Goal: Task Accomplishment & Management: Complete application form

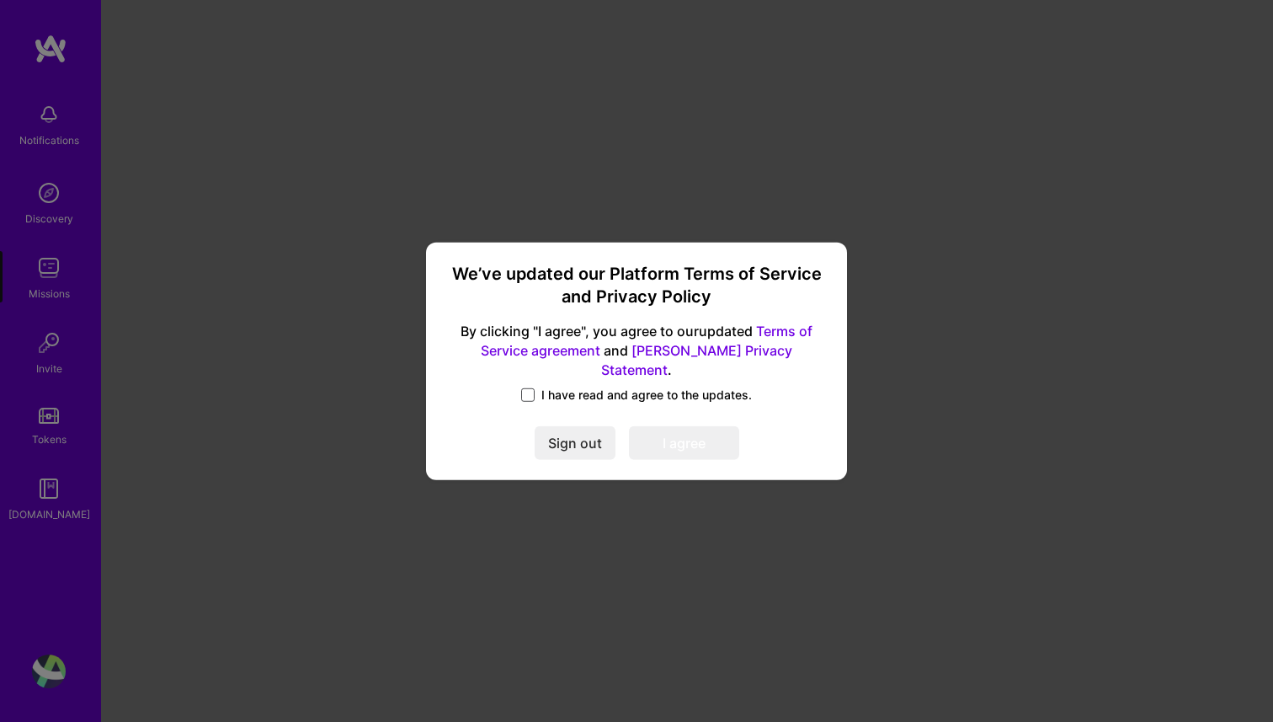
click at [531, 388] on span at bounding box center [527, 394] width 13 height 13
click at [0, 0] on input "I have read and agree to the updates." at bounding box center [0, 0] width 0 height 0
click at [677, 427] on button "I agree" at bounding box center [684, 443] width 110 height 34
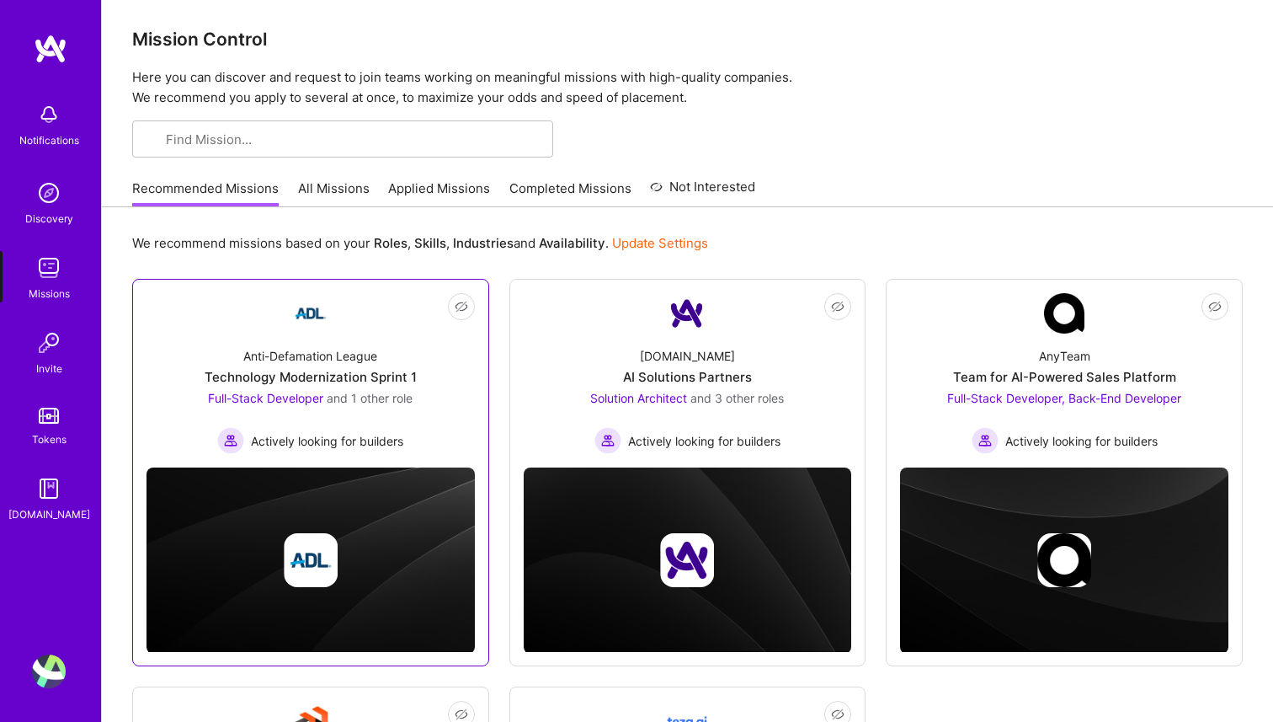
scroll to position [1, 0]
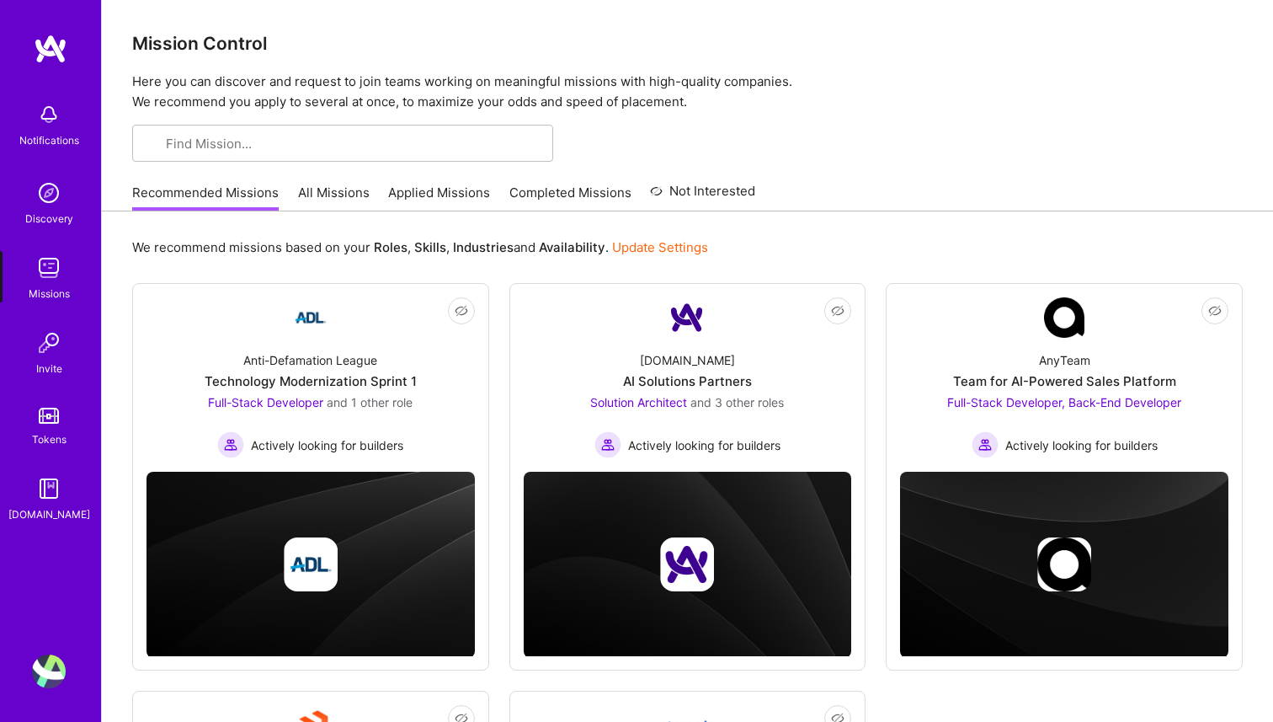
click at [40, 666] on img at bounding box center [49, 671] width 34 height 34
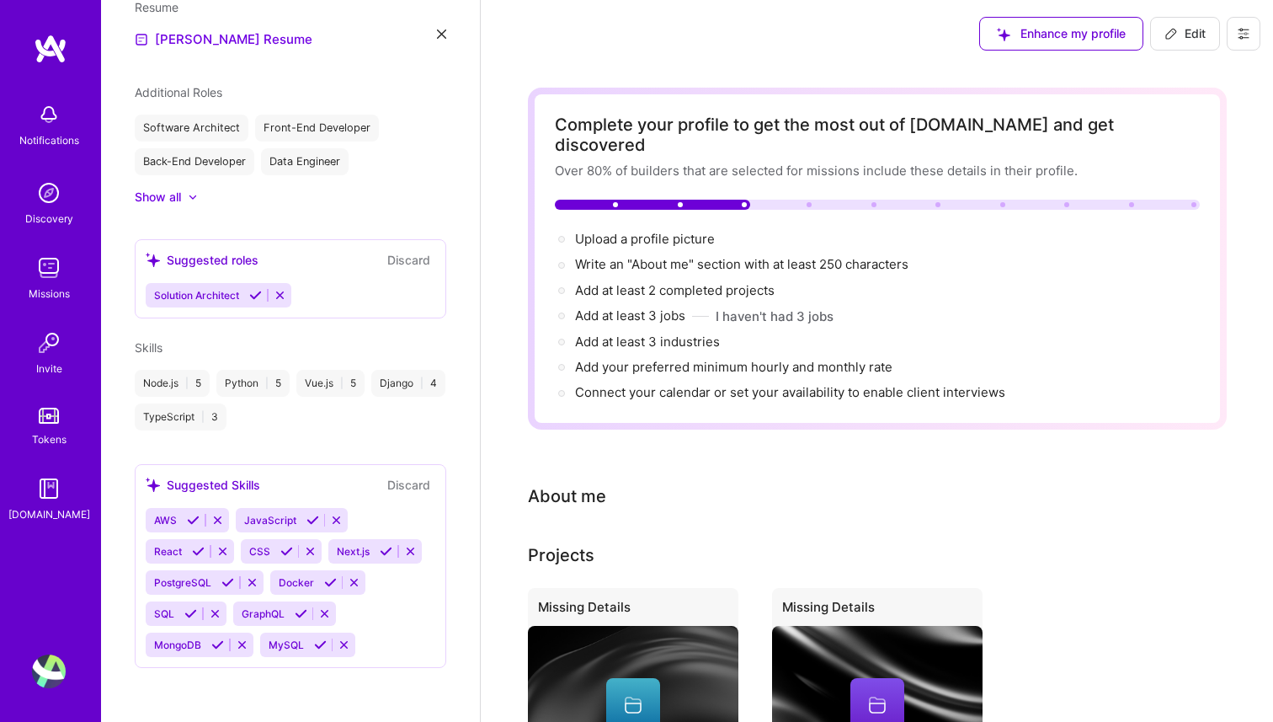
click at [1119, 35] on span "Enhance my profile" at bounding box center [1061, 33] width 129 height 17
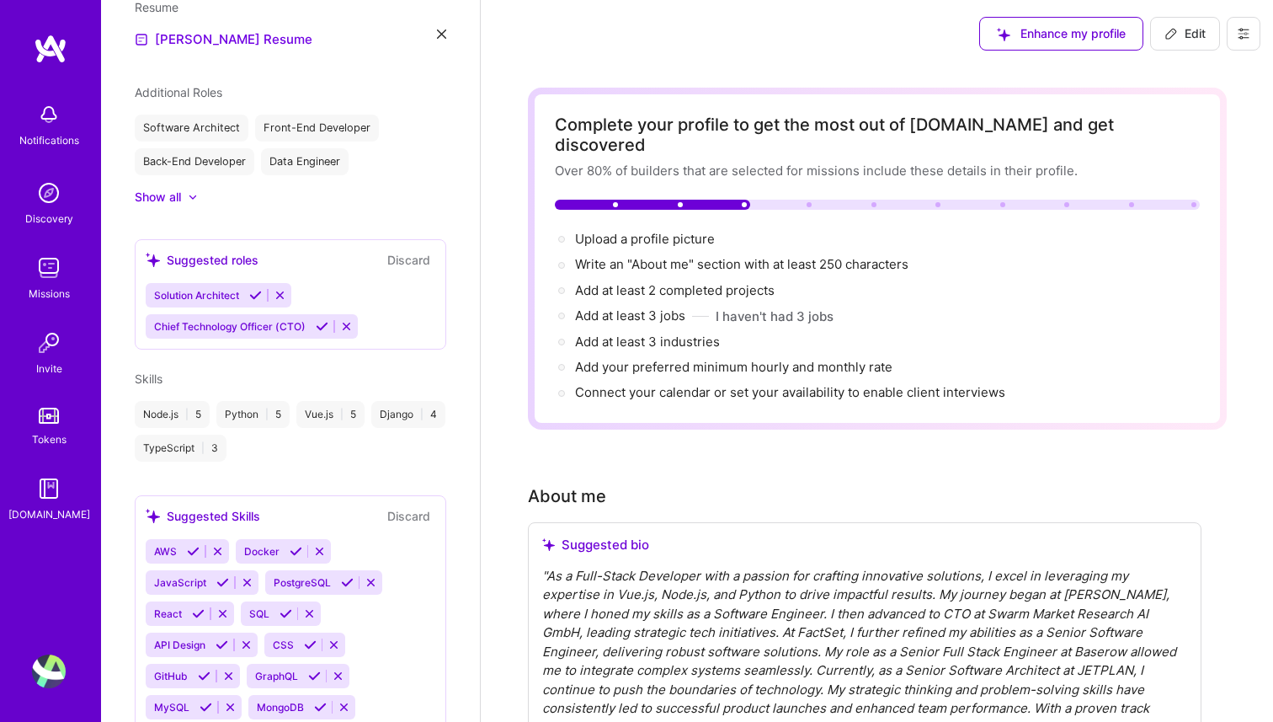
scroll to position [464, 0]
click at [657, 231] on span "Upload a profile picture →" at bounding box center [652, 239] width 155 height 16
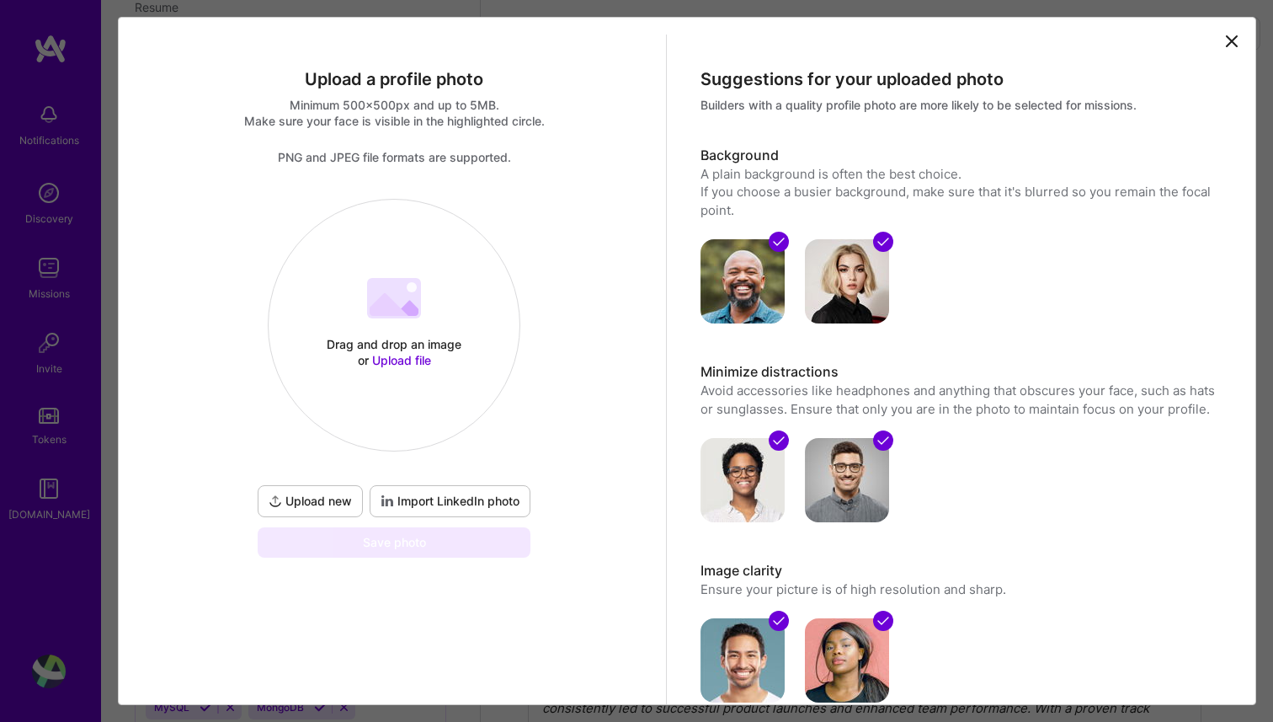
click at [415, 314] on icon at bounding box center [406, 308] width 24 height 16
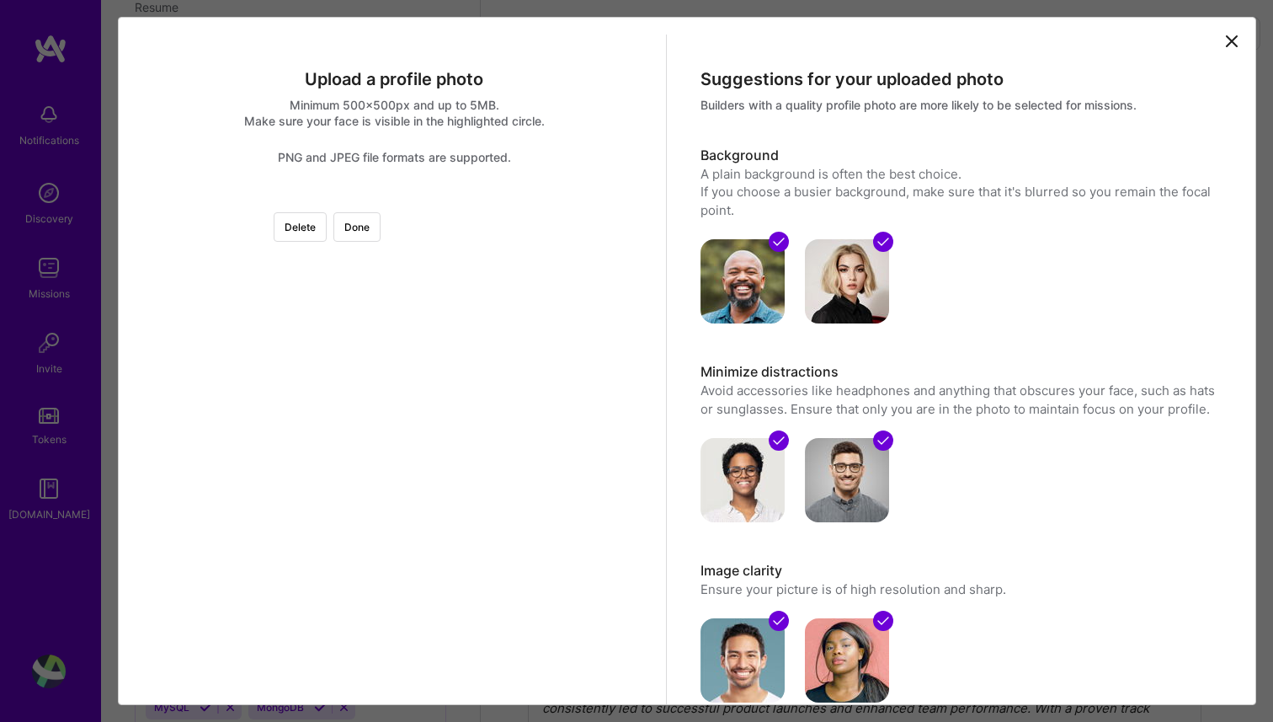
click at [397, 406] on div at bounding box center [583, 388] width 379 height 379
click at [397, 324] on div at bounding box center [583, 388] width 379 height 379
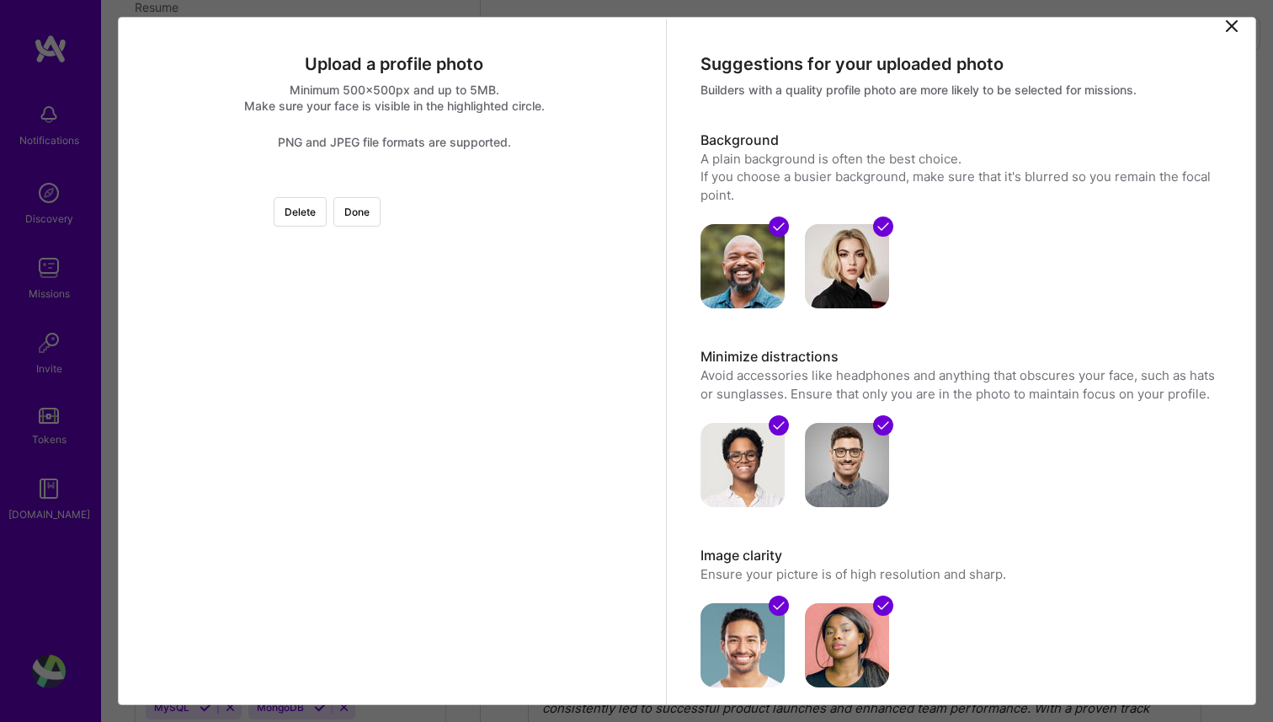
scroll to position [16, 0]
click at [413, 381] on div at bounding box center [583, 372] width 379 height 379
click at [381, 215] on button "Done" at bounding box center [356, 210] width 47 height 29
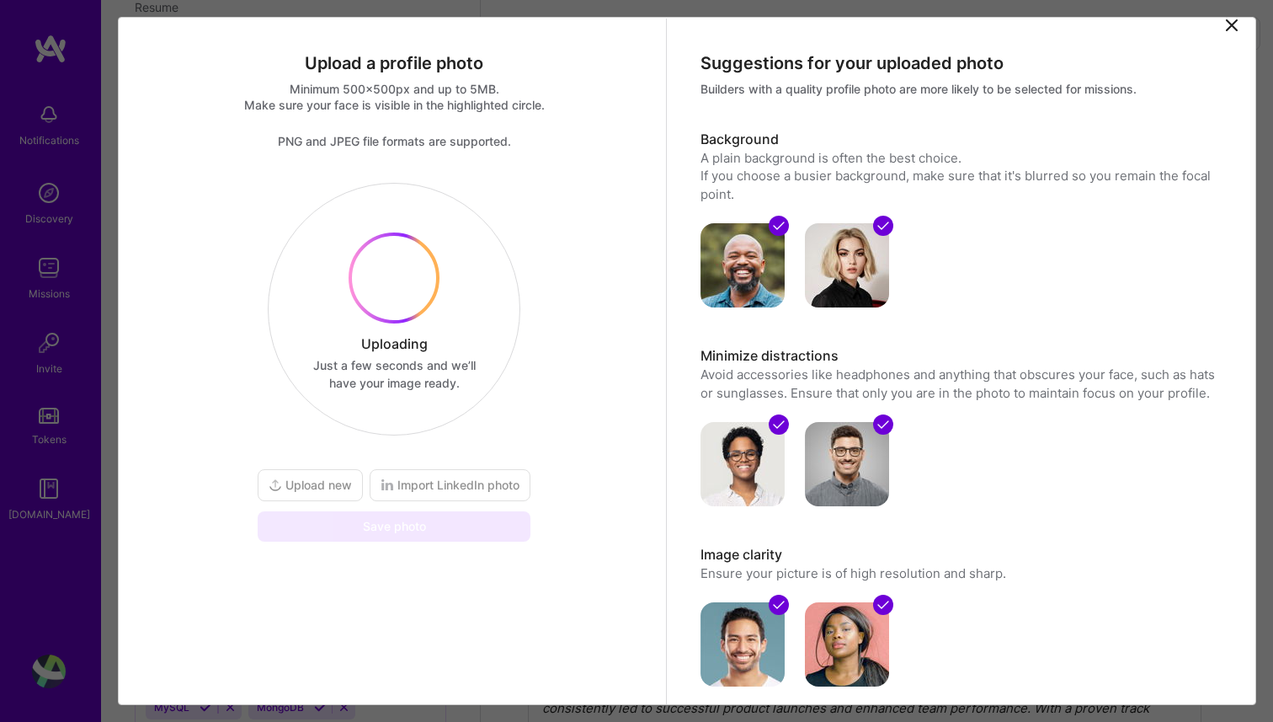
scroll to position [0, 0]
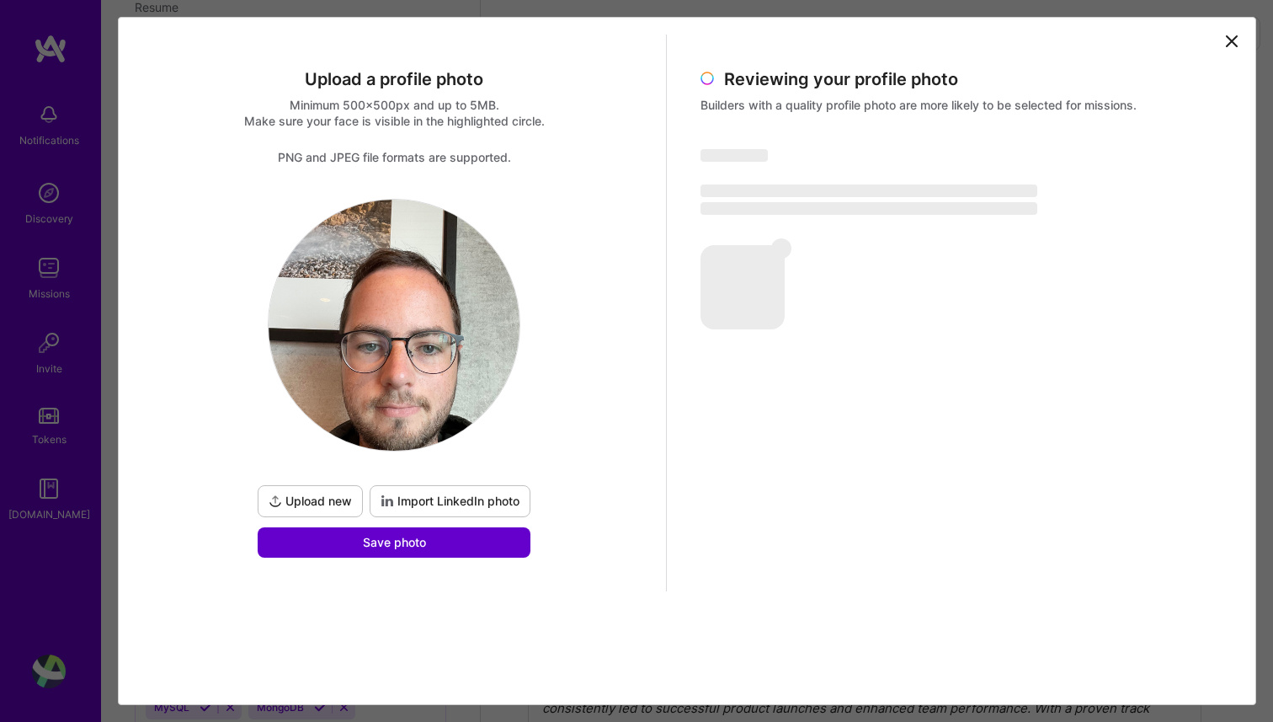
click at [407, 544] on span "Save photo" at bounding box center [394, 542] width 63 height 17
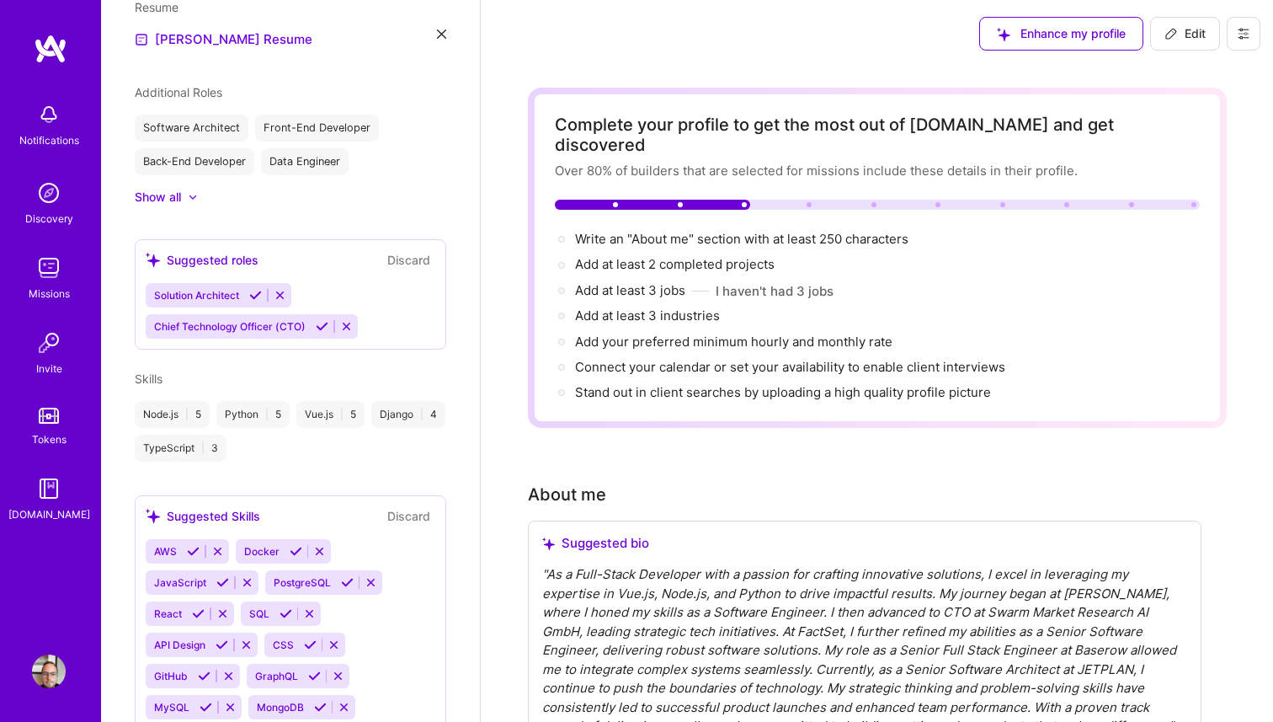
click at [31, 287] on div "Missions" at bounding box center [49, 294] width 41 height 18
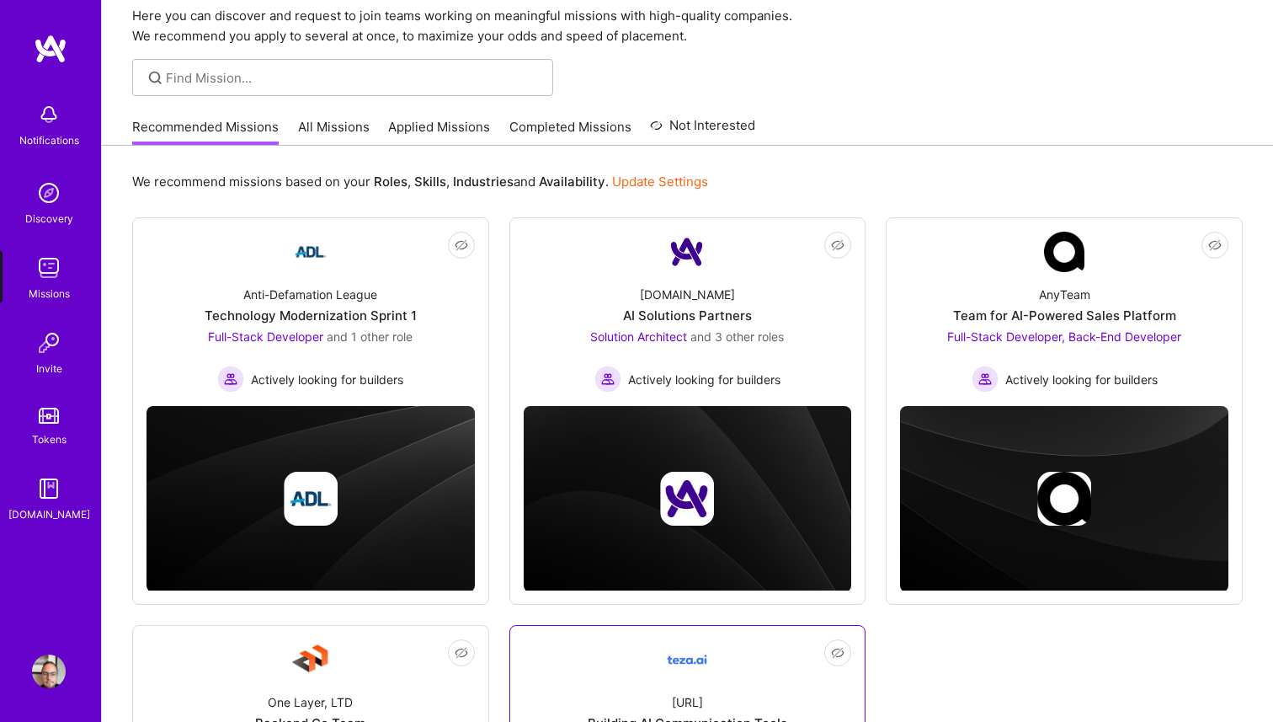
scroll to position [63, 0]
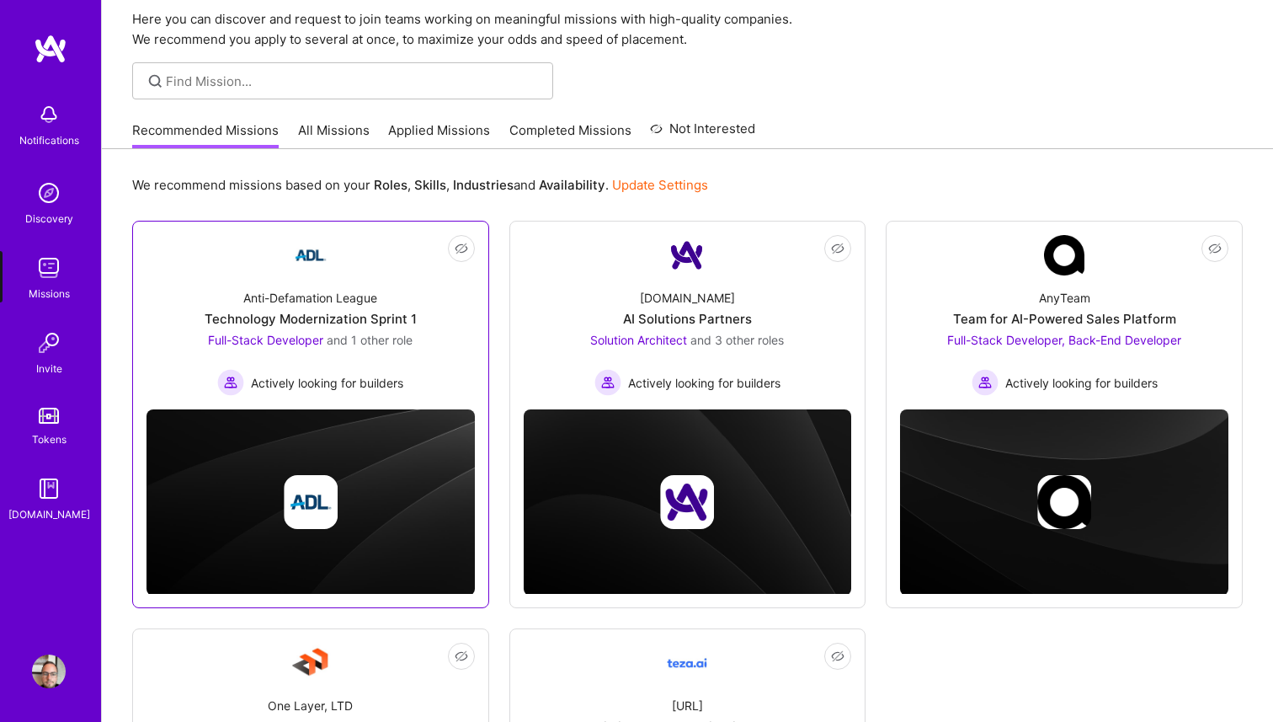
click at [429, 316] on div "Anti-Defamation League Technology Modernization Sprint 1 Full-Stack Developer a…" at bounding box center [311, 335] width 328 height 120
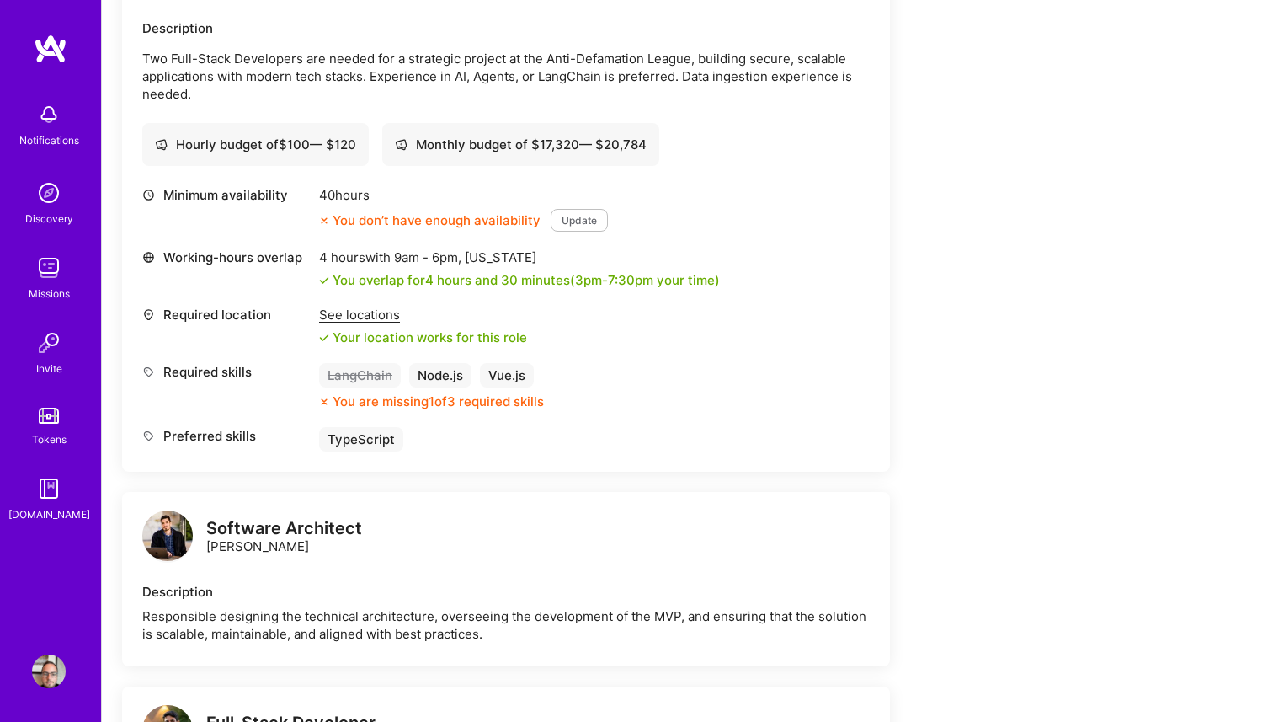
scroll to position [499, 0]
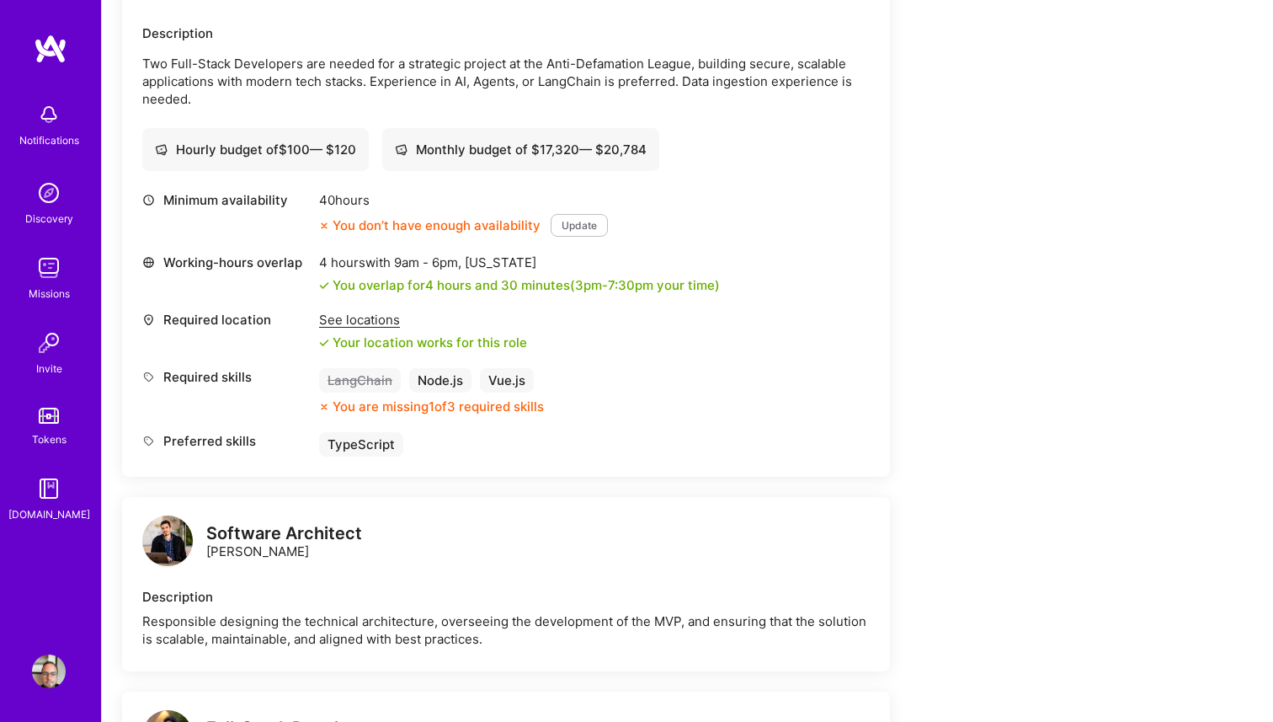
click at [584, 221] on button "Update" at bounding box center [579, 225] width 57 height 23
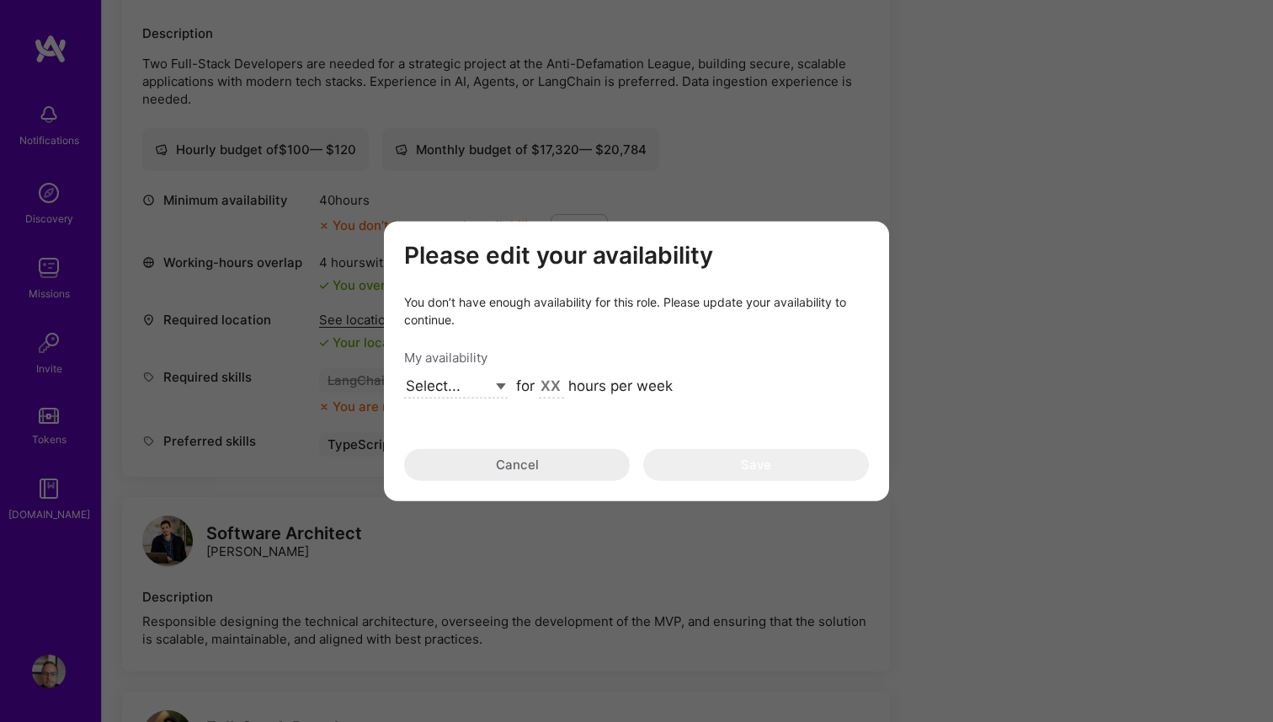
click at [494, 382] on select "Select... Right Now Future Date Not Available" at bounding box center [456, 387] width 104 height 23
click at [404, 376] on select "Select... Right Now Future Date Not Available" at bounding box center [456, 387] width 104 height 23
click at [483, 395] on select "Select... Right Now Future Date Not Available" at bounding box center [456, 387] width 104 height 23
select select "Right Now"
click at [404, 376] on select "Select... Right Now Future Date Not Available" at bounding box center [456, 387] width 104 height 23
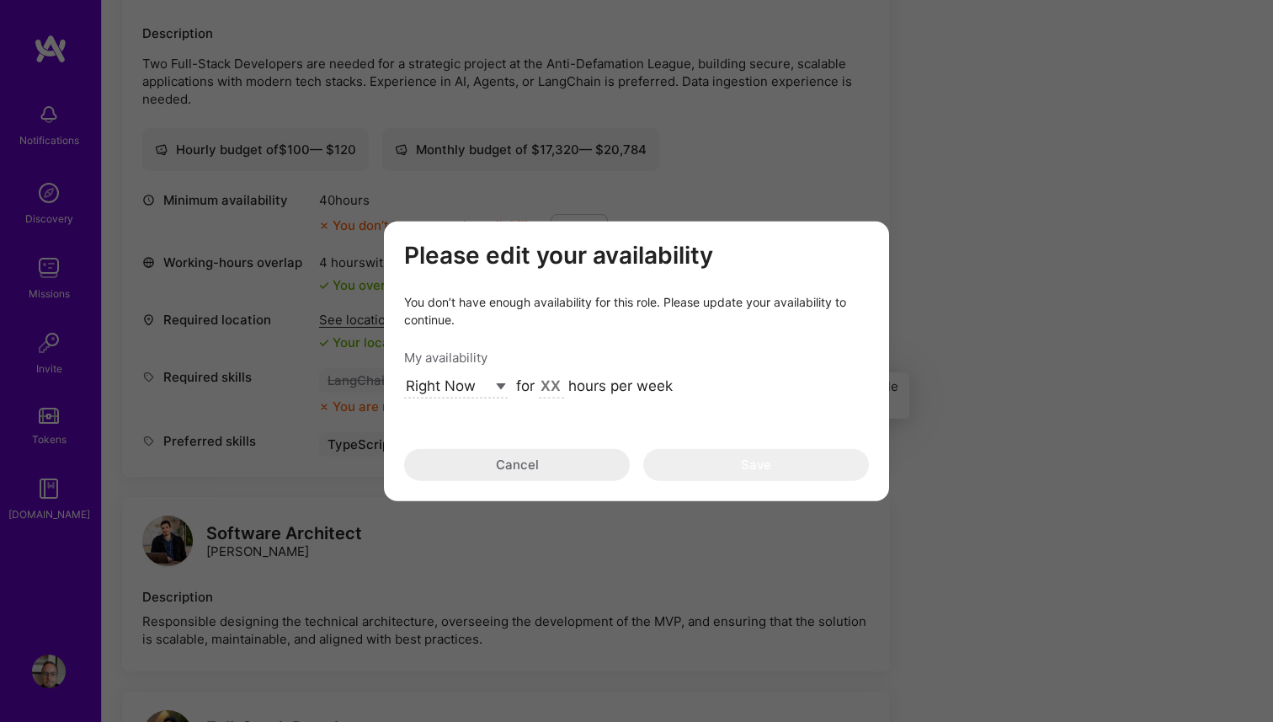
click at [546, 388] on input "modal" at bounding box center [551, 387] width 25 height 22
type input "40"
click at [779, 460] on button "Save" at bounding box center [756, 465] width 226 height 32
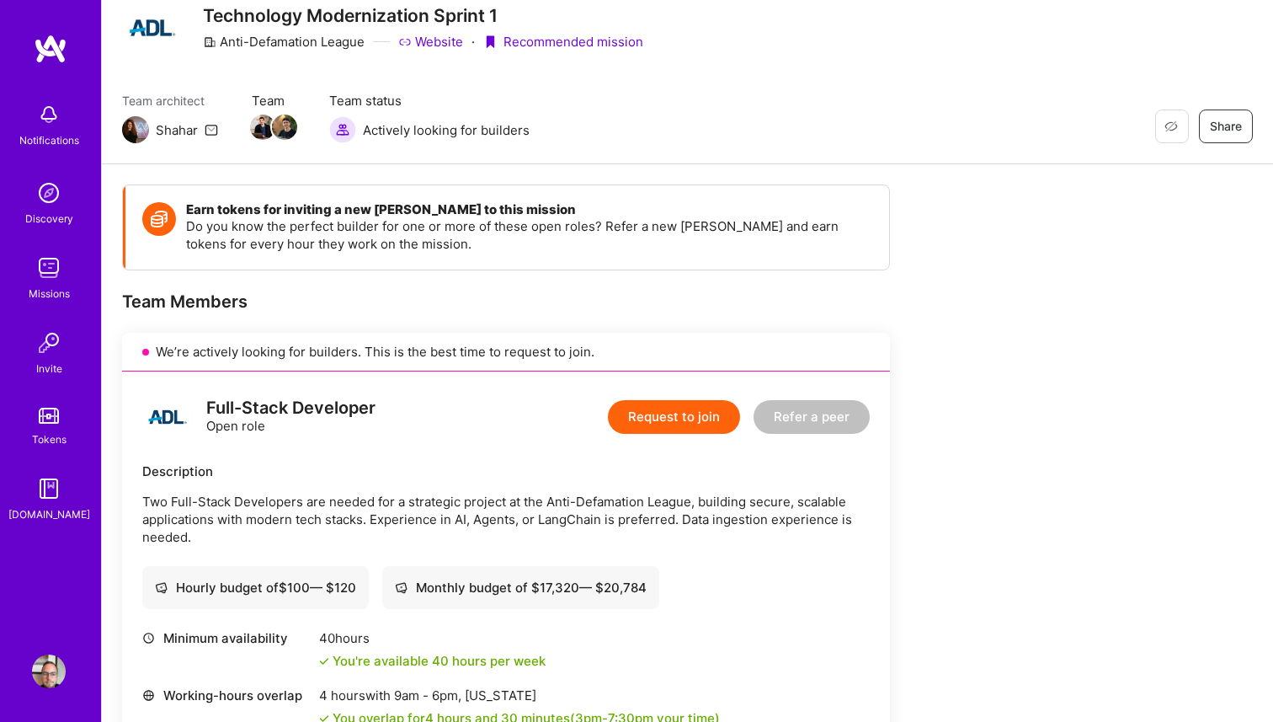
scroll to position [60, 0]
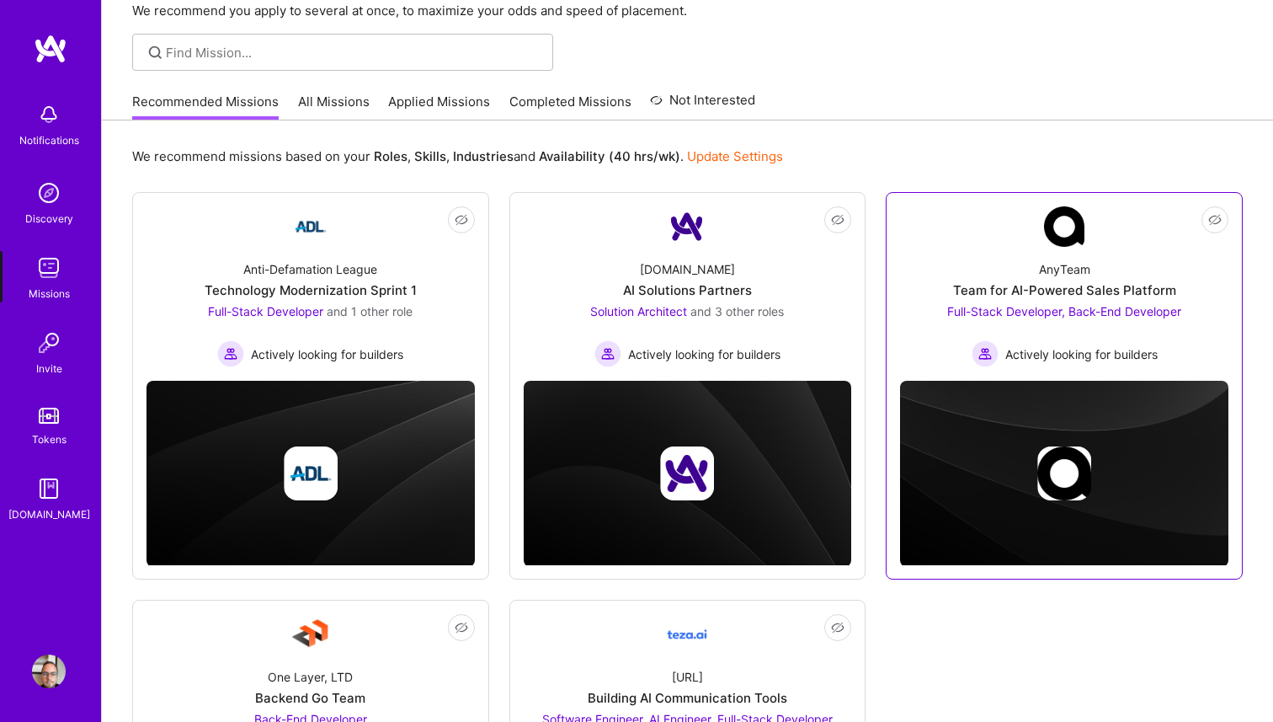
scroll to position [106, 0]
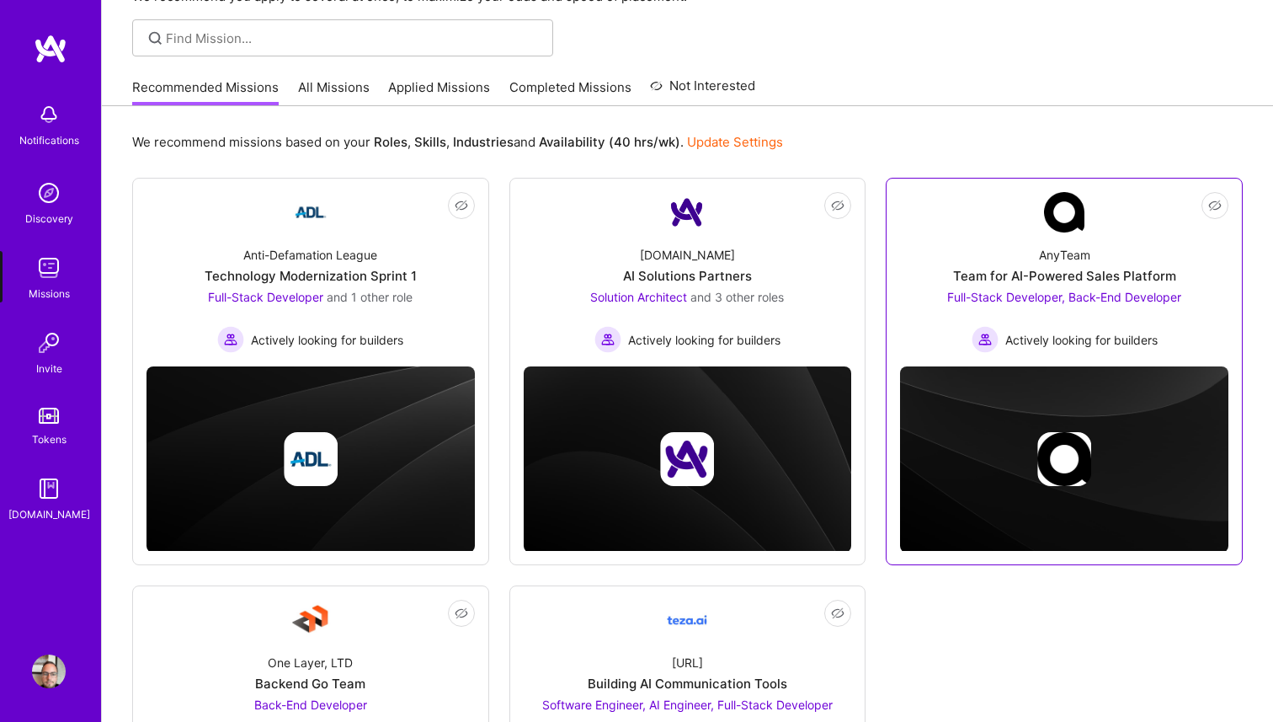
click at [979, 238] on div "AnyTeam Team for AI-Powered Sales Platform Full-Stack Developer, Back-End Devel…" at bounding box center [1064, 292] width 328 height 120
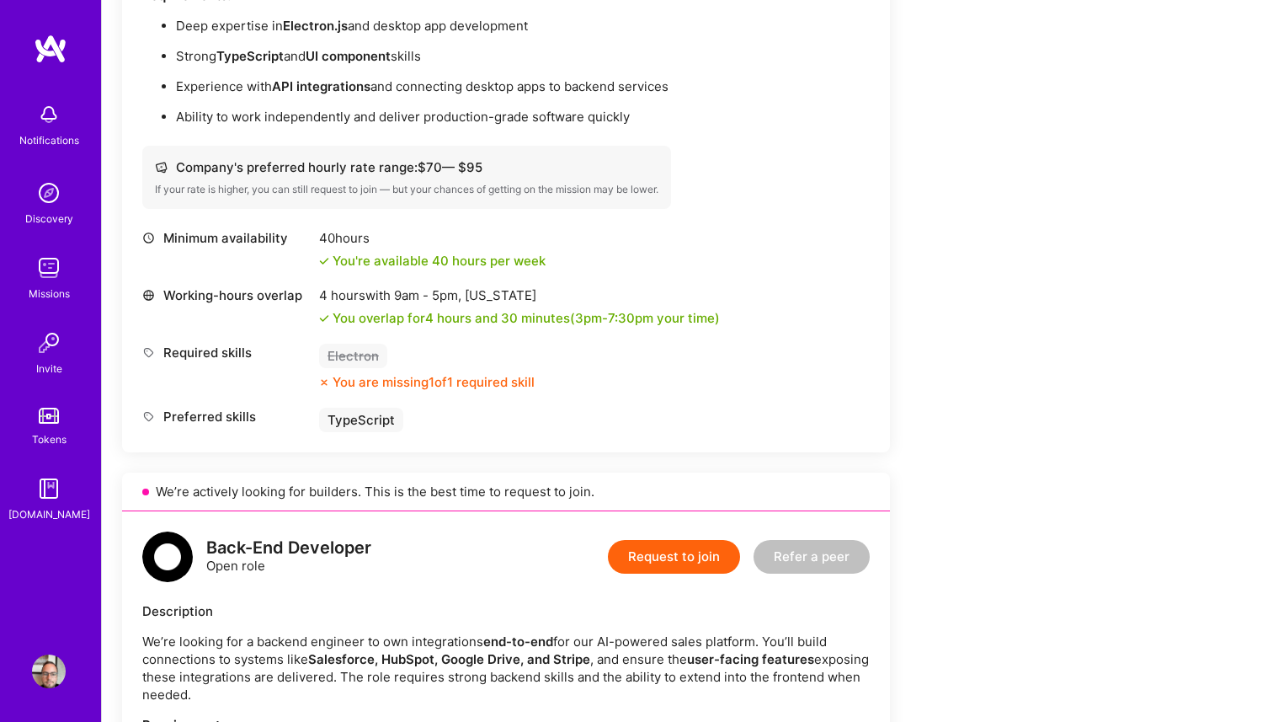
scroll to position [639, 0]
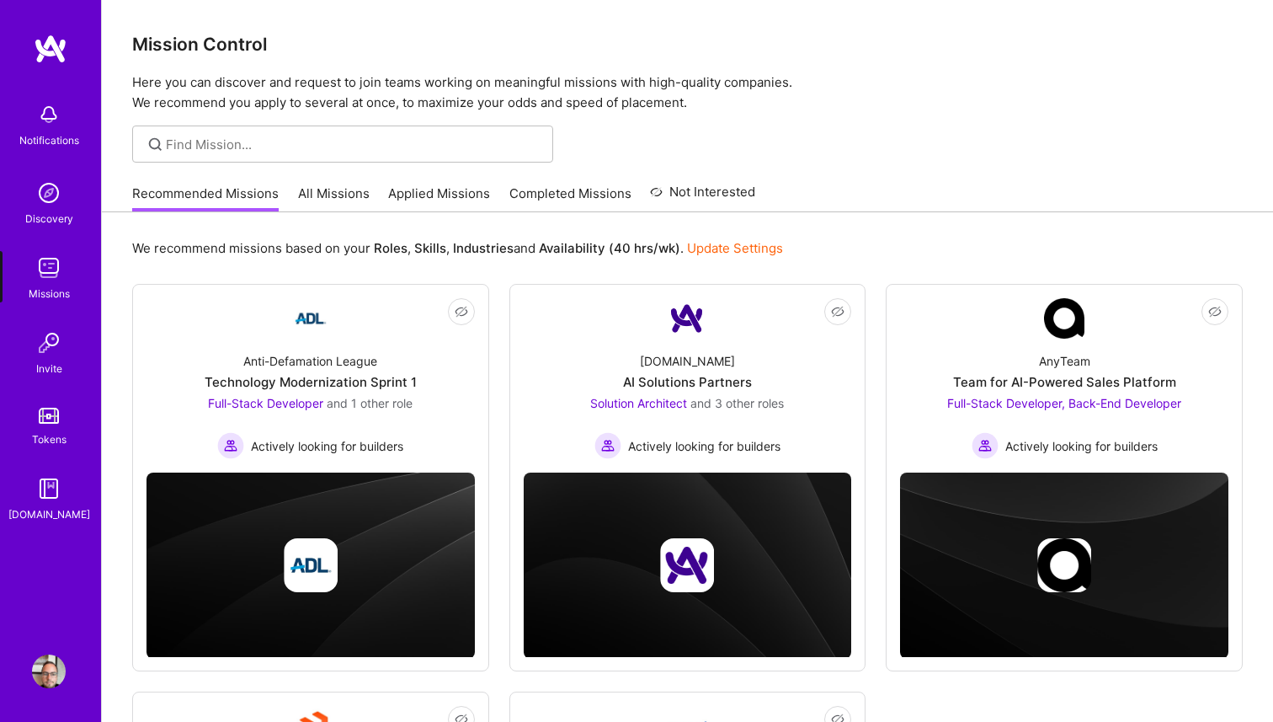
click at [315, 202] on link "All Missions" at bounding box center [334, 198] width 72 height 28
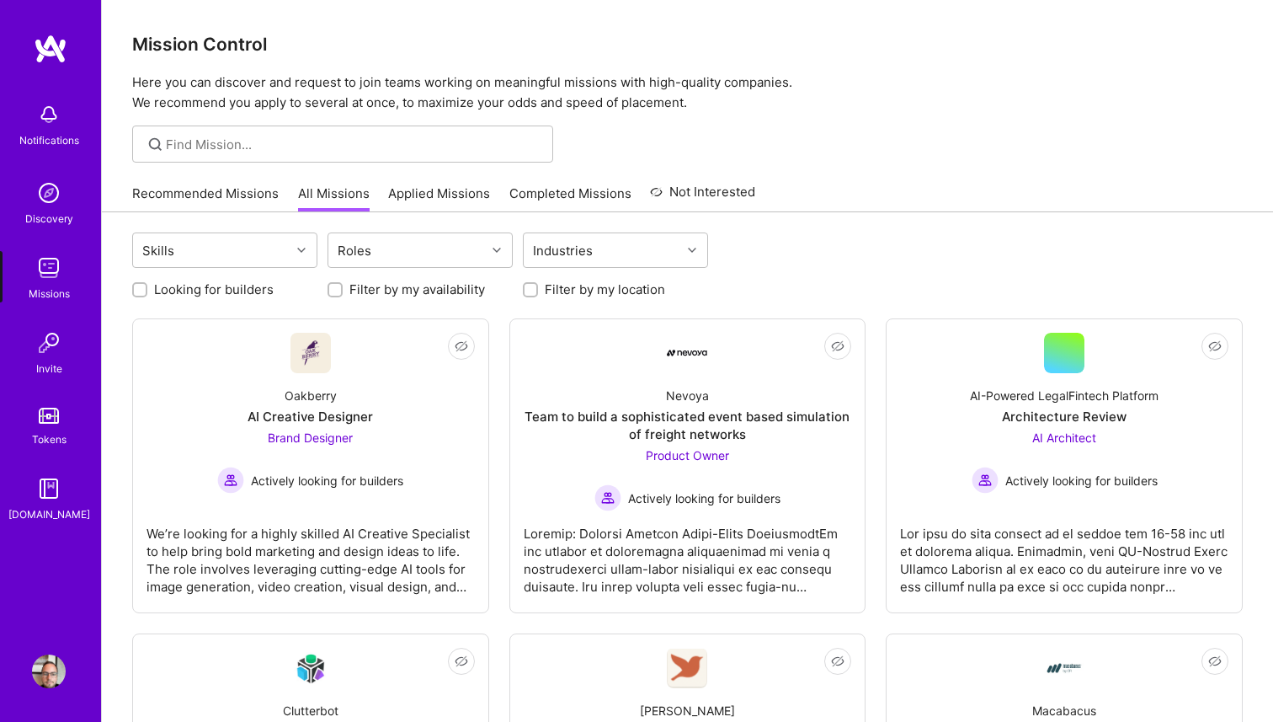
click at [43, 430] on div "Tokens" at bounding box center [49, 439] width 35 height 18
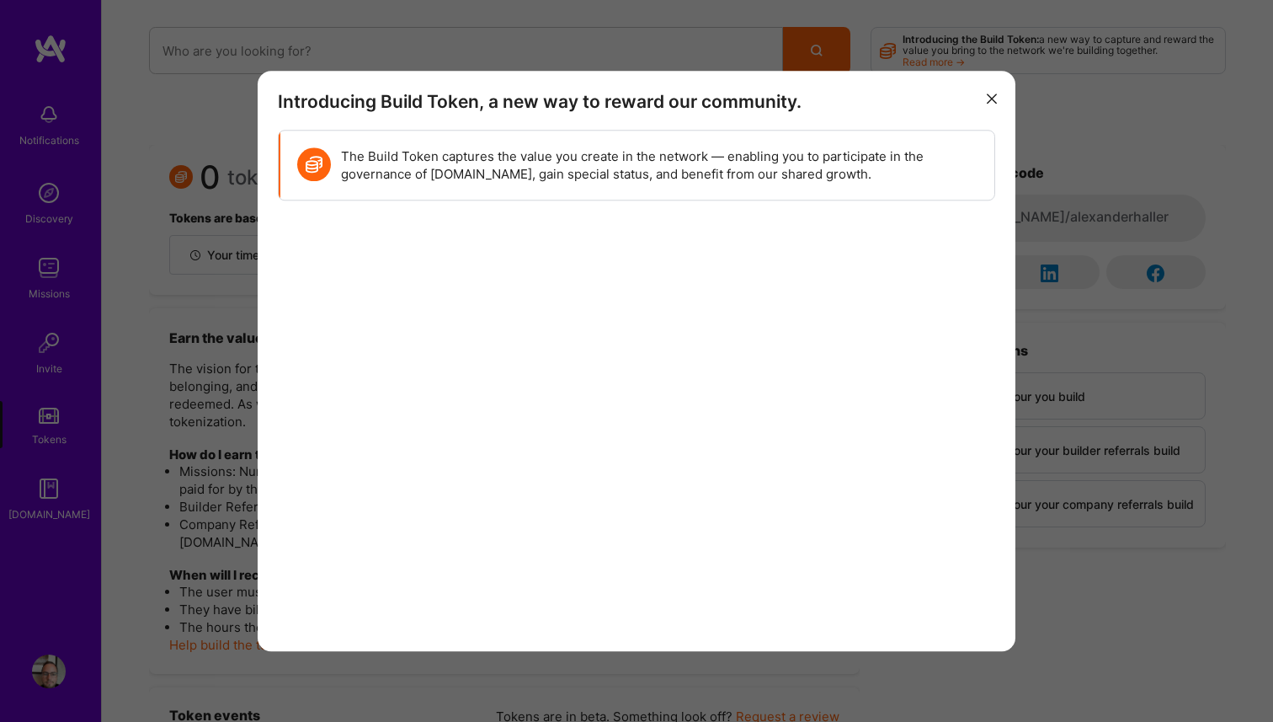
click at [998, 99] on button "modal" at bounding box center [992, 98] width 20 height 28
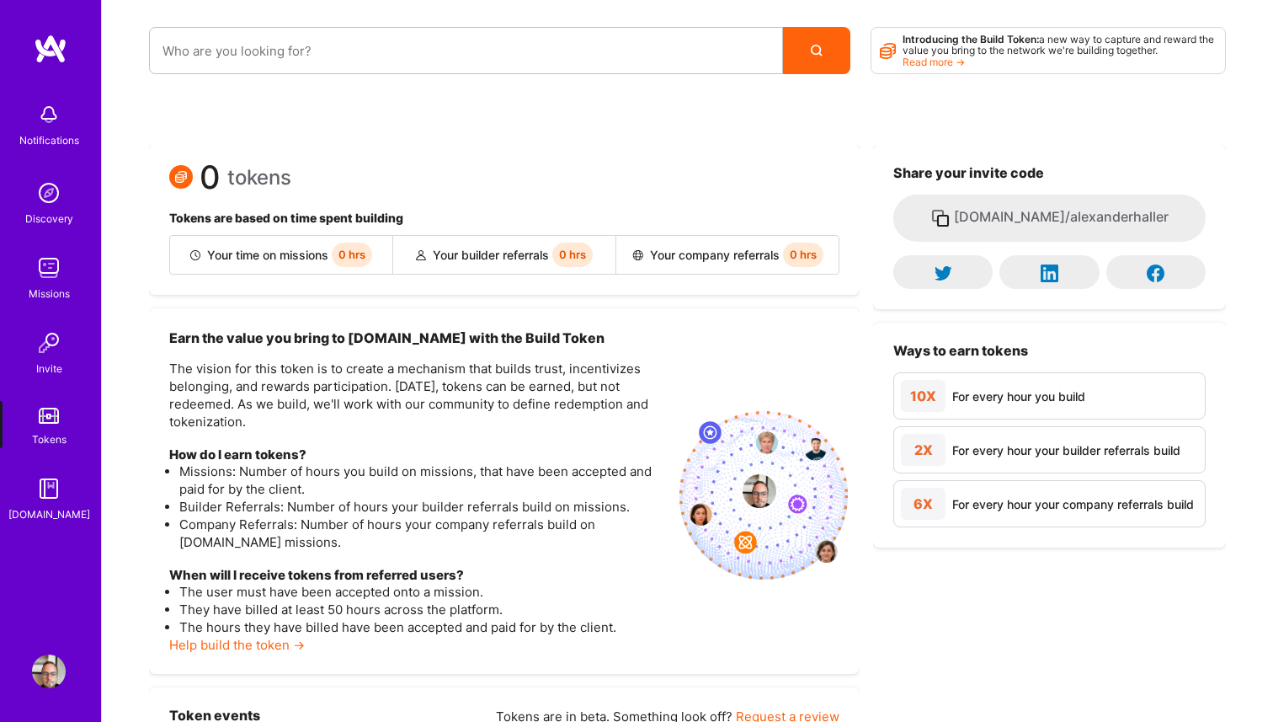
scroll to position [67, 0]
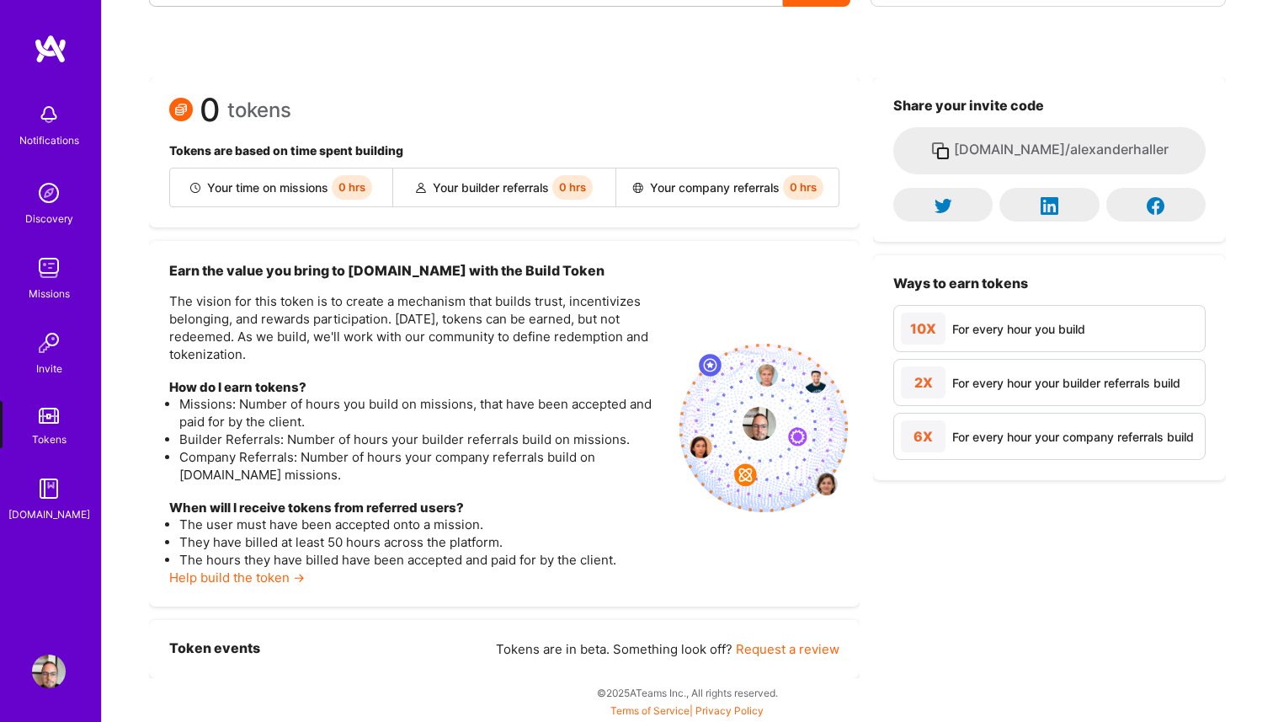
click at [40, 280] on img at bounding box center [49, 268] width 34 height 34
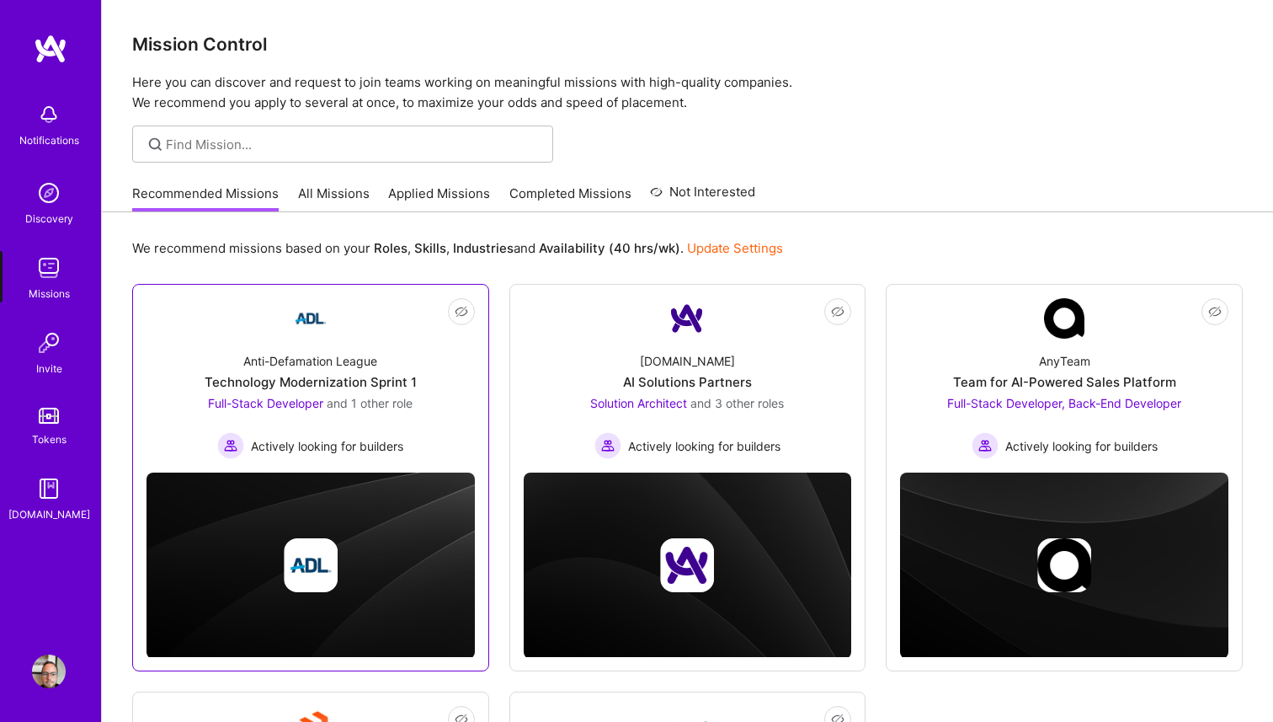
click at [366, 353] on div "Anti-Defamation League" at bounding box center [310, 361] width 134 height 18
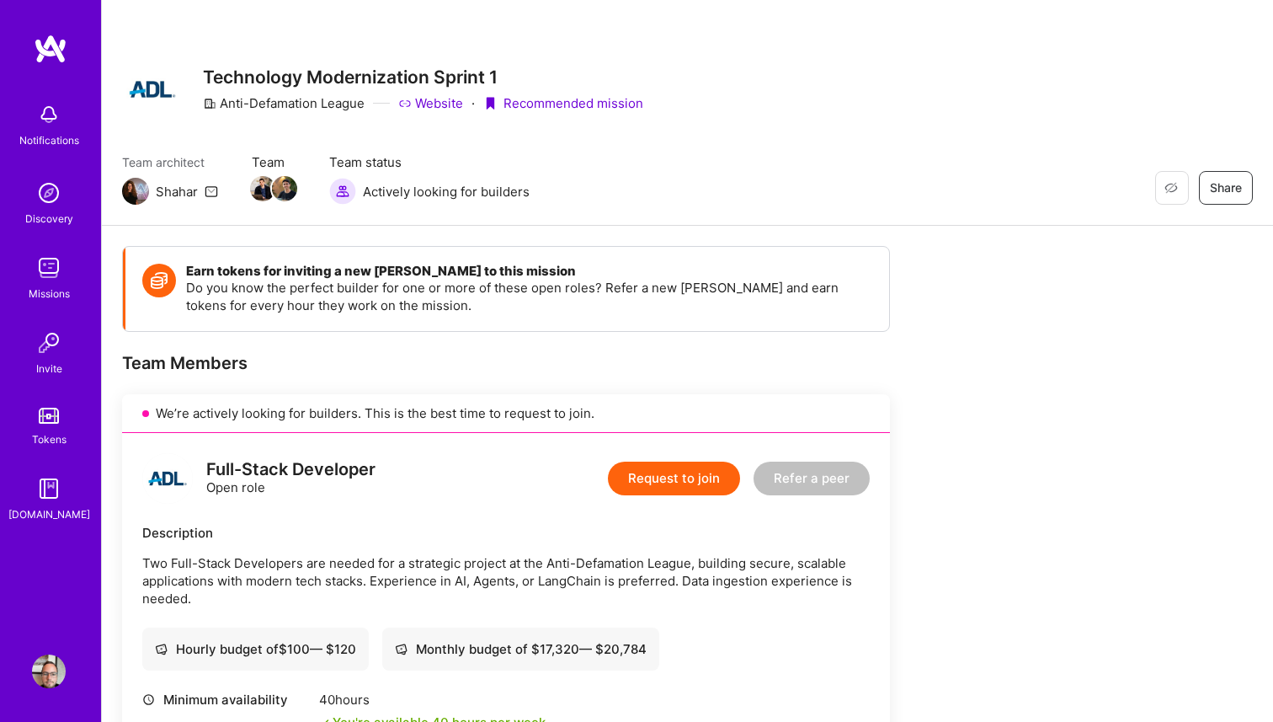
click at [706, 472] on button "Request to join" at bounding box center [674, 478] width 132 height 34
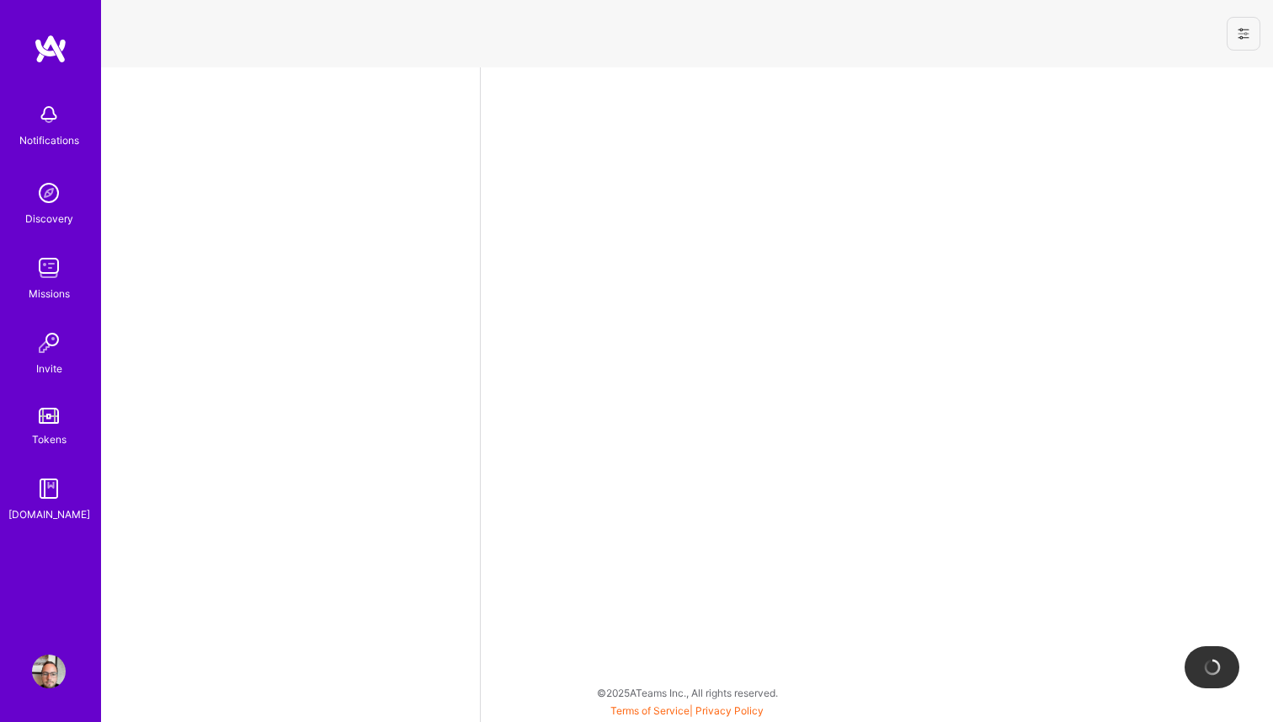
select select "US"
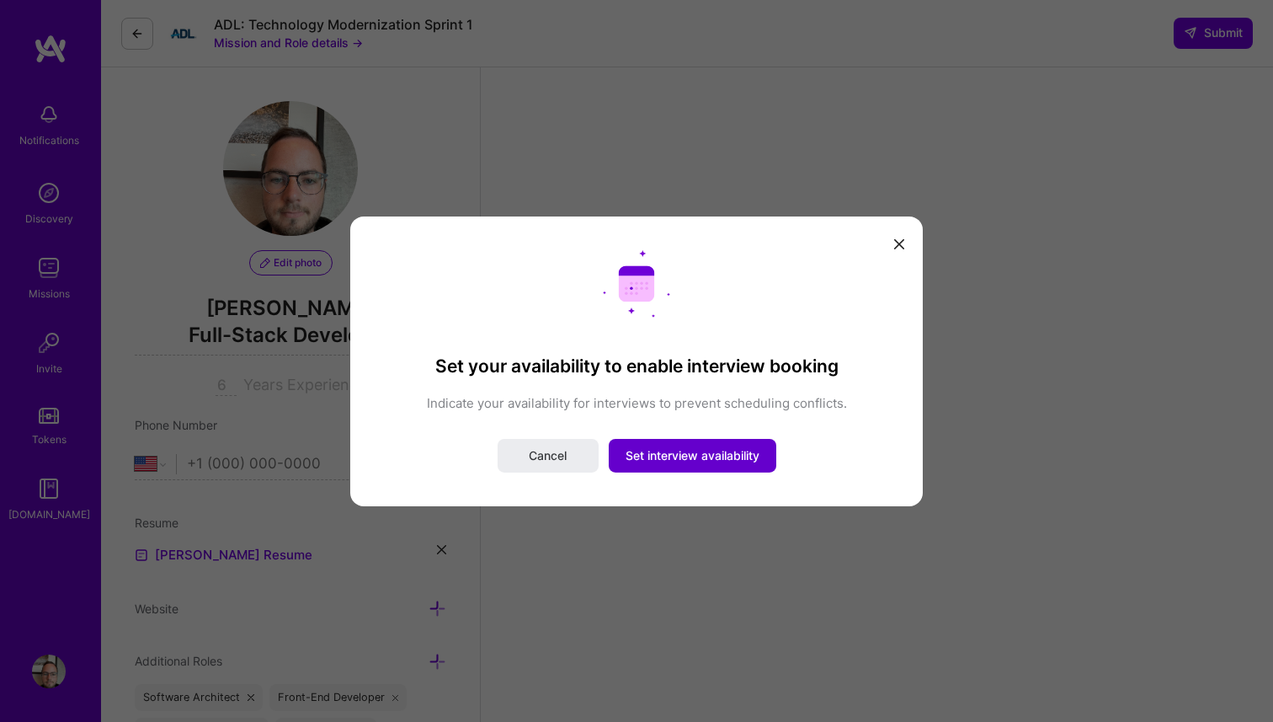
click at [704, 447] on span "Set interview availability" at bounding box center [693, 455] width 134 height 17
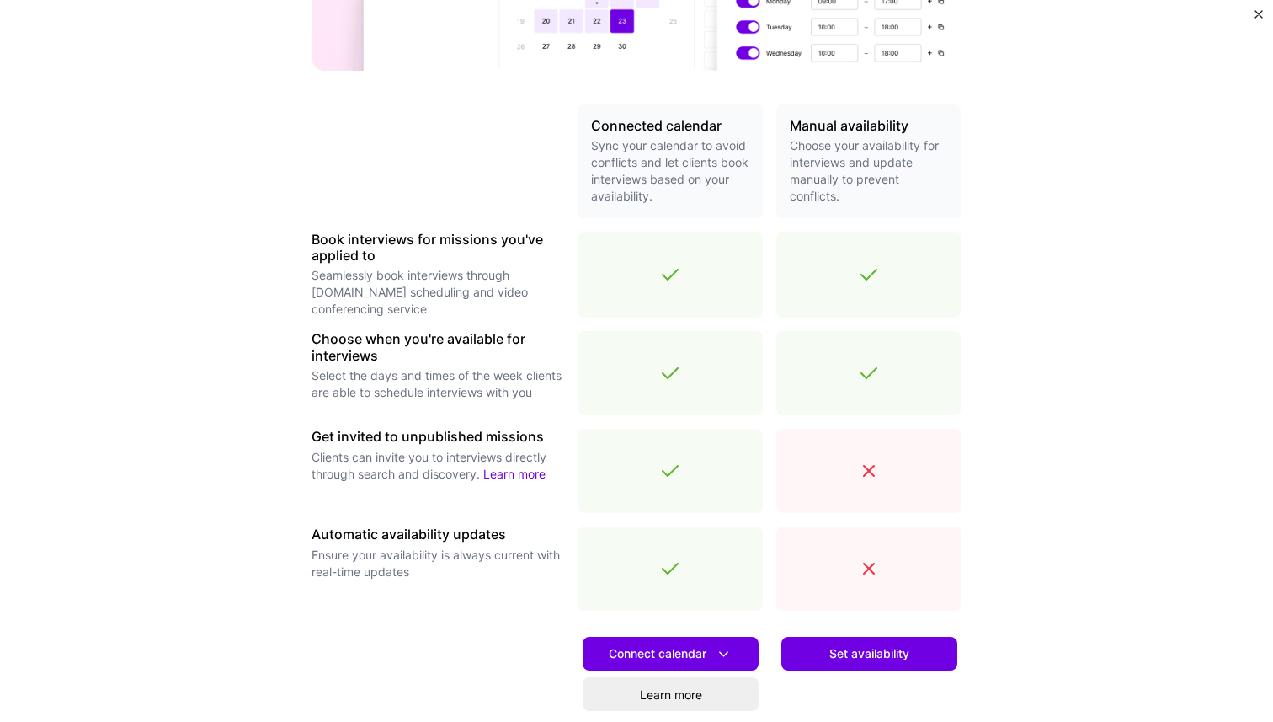
scroll to position [397, 0]
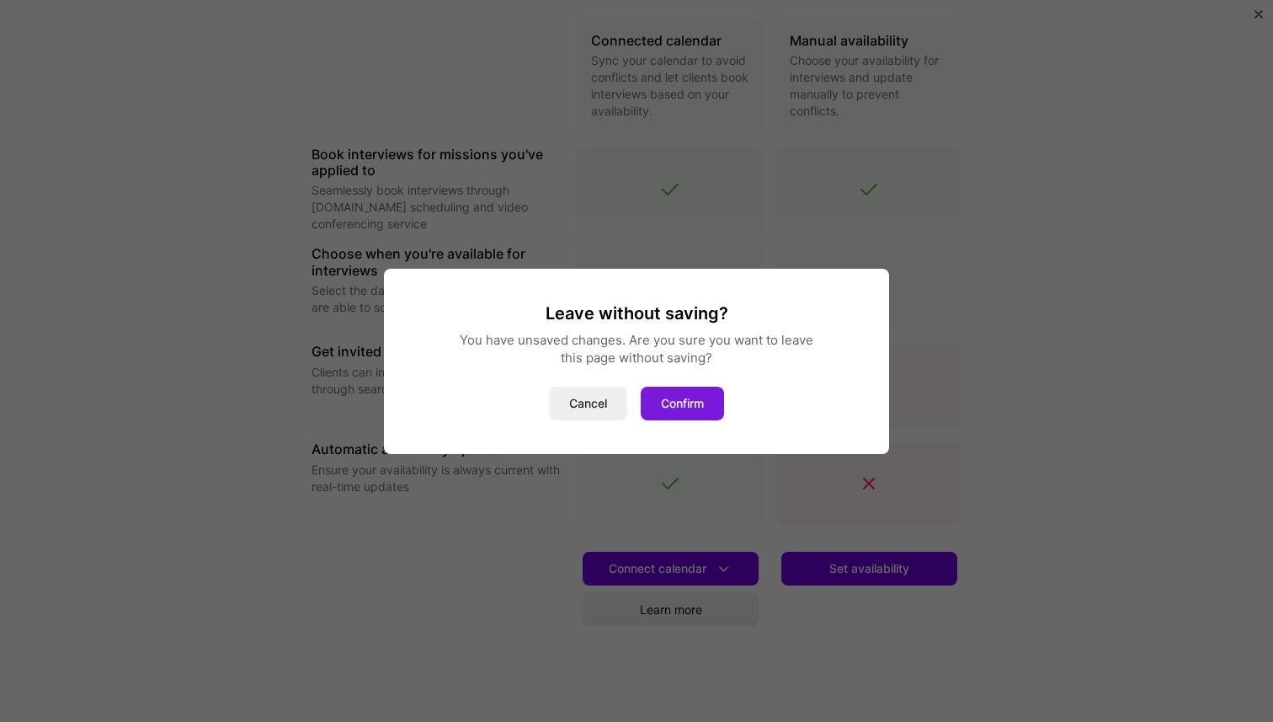
click at [672, 404] on button "Confirm" at bounding box center [682, 403] width 83 height 34
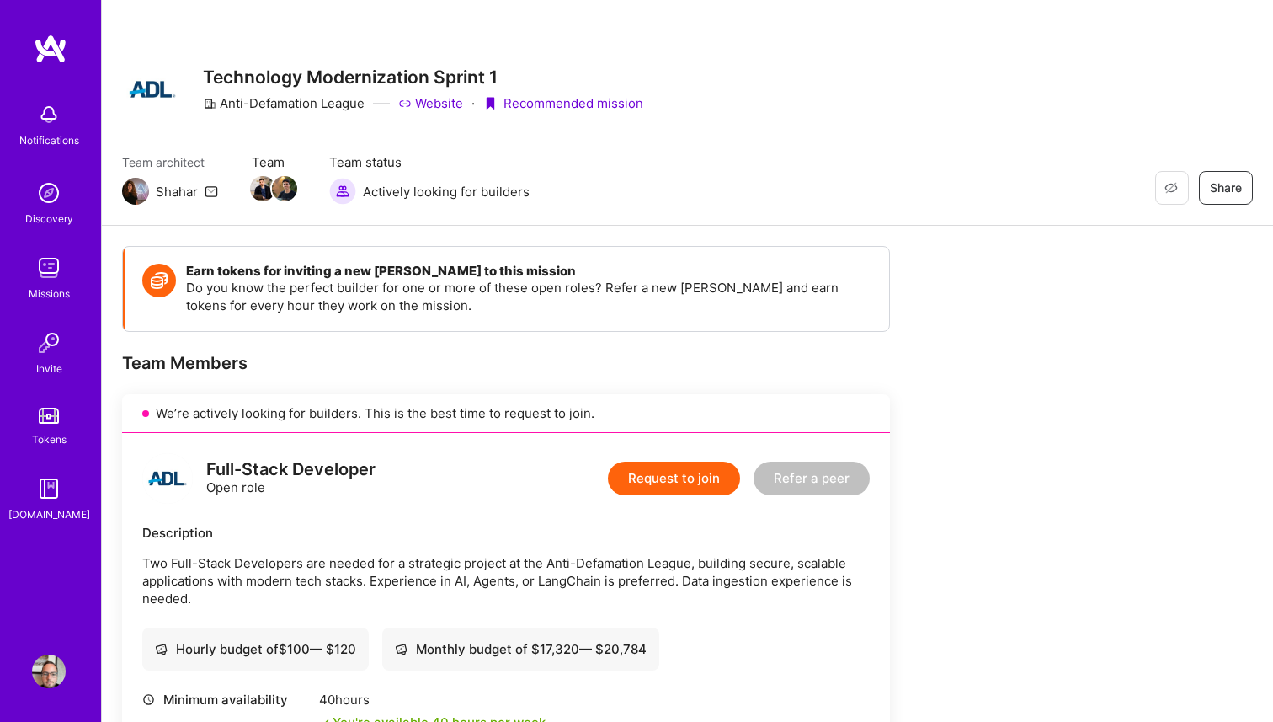
click at [675, 464] on button "Request to join" at bounding box center [674, 478] width 132 height 34
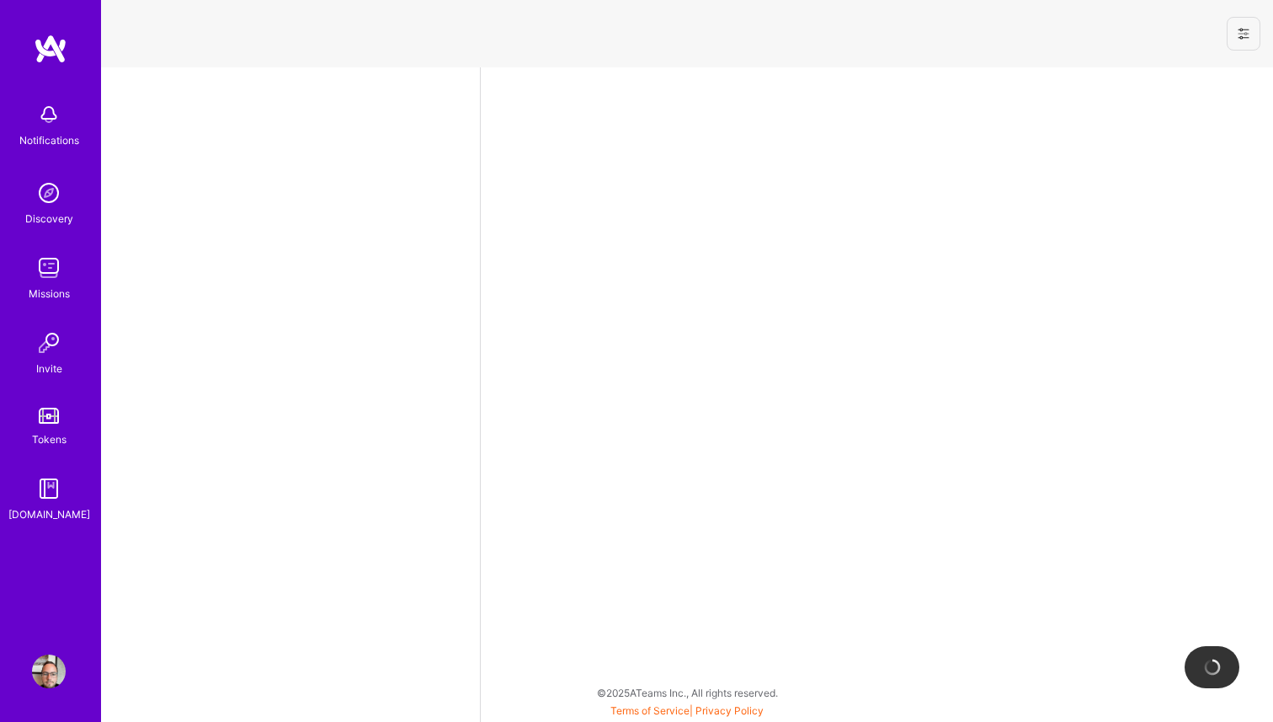
select select "US"
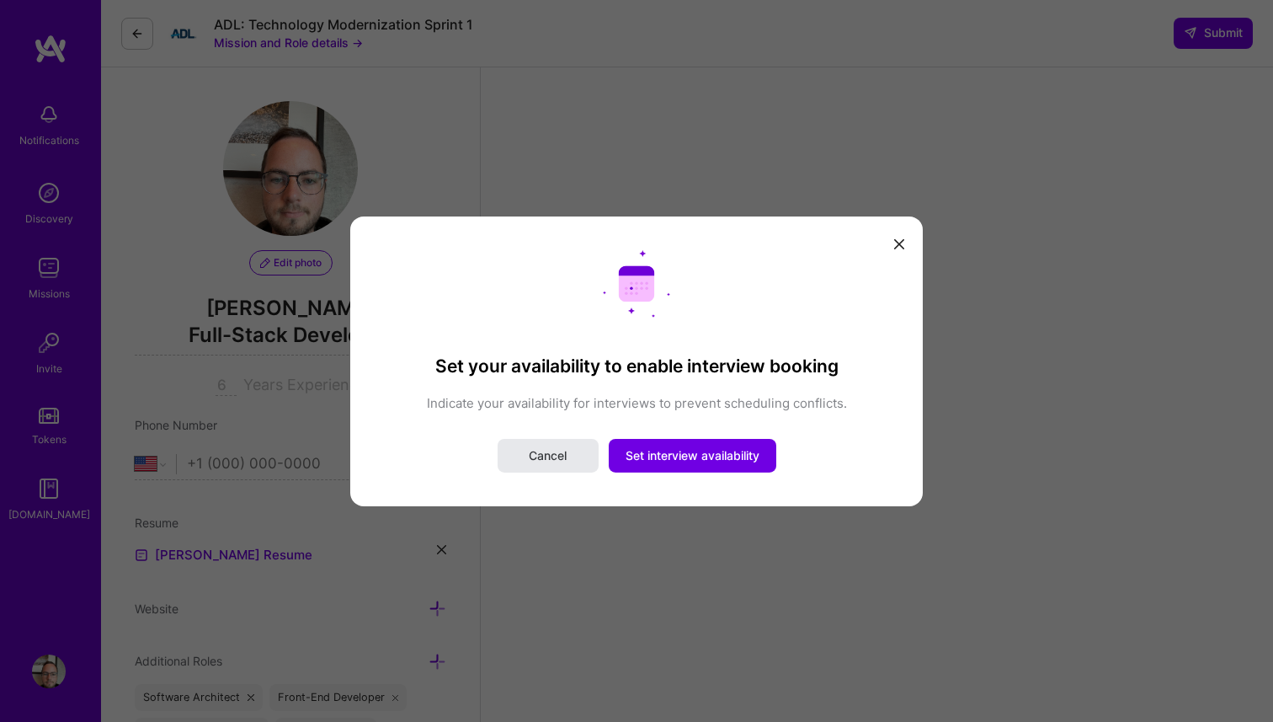
click at [529, 452] on span "Cancel" at bounding box center [548, 455] width 38 height 17
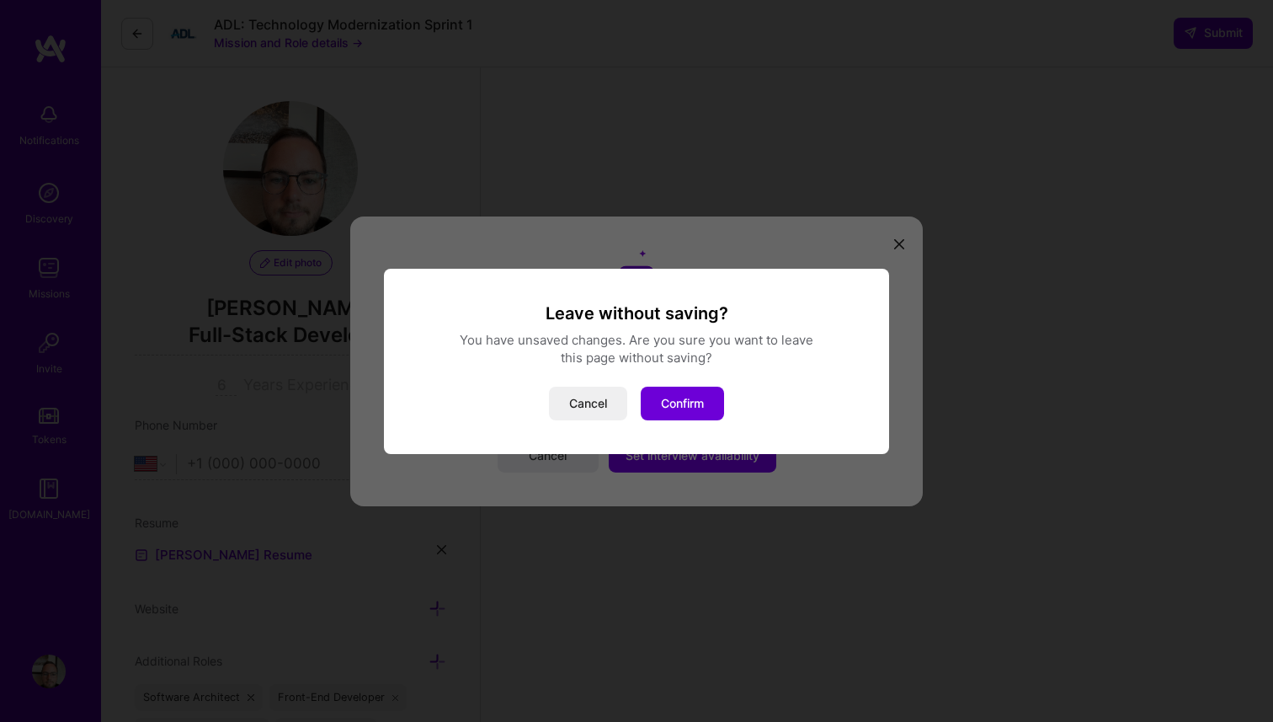
click at [690, 384] on div "Leave without saving? You have unsaved changes. Are you sure you want to leave …" at bounding box center [636, 361] width 465 height 118
click at [690, 392] on button "Confirm" at bounding box center [682, 403] width 83 height 34
